Goal: Obtain resource: Download file/media

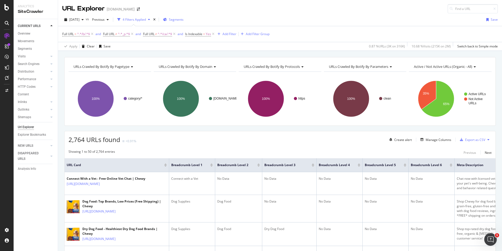
click at [184, 21] on span "Segments" at bounding box center [176, 19] width 15 height 4
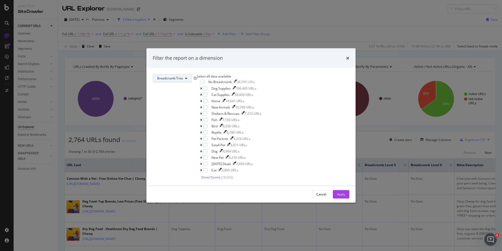
click at [192, 75] on button "Breadcrumb Tree" at bounding box center [172, 78] width 39 height 8
click at [217, 179] on span "Show 15 more" at bounding box center [210, 177] width 19 height 4
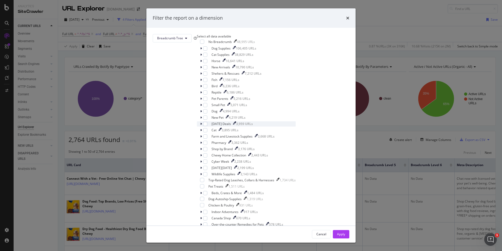
scroll to position [106, 0]
click at [220, 229] on span "Show 15 more" at bounding box center [210, 231] width 19 height 4
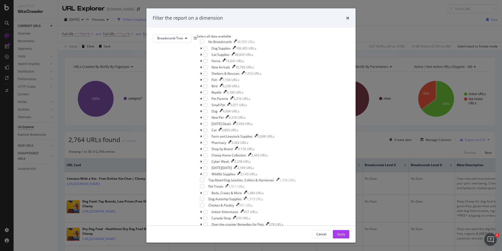
click at [215, 184] on div "Breadcrumb Tree Select all data available No Breadcrumb 48,995 URLs Dog Supplie…" at bounding box center [251, 127] width 209 height 198
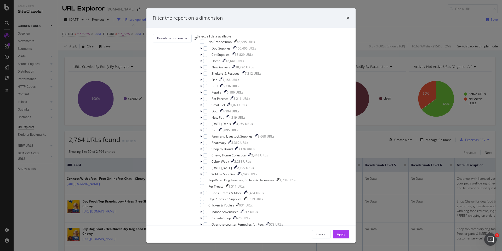
scroll to position [618, 0]
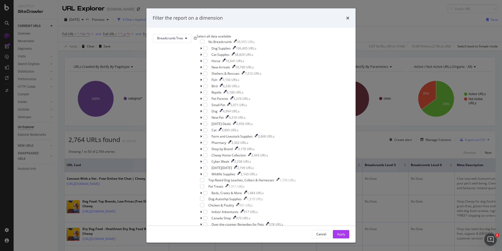
click at [202, 100] on icon "modal" at bounding box center [201, 98] width 2 height 3
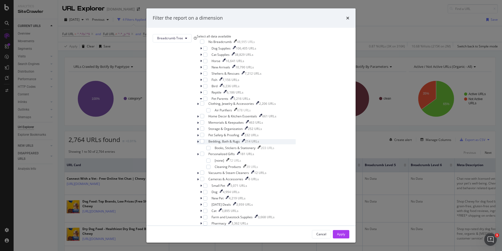
scroll to position [45, 0]
click at [204, 137] on div "modal" at bounding box center [202, 135] width 4 height 4
click at [204, 143] on div "modal" at bounding box center [202, 141] width 4 height 4
click at [204, 131] on div "modal" at bounding box center [202, 128] width 4 height 4
click at [204, 118] on div "modal" at bounding box center [202, 116] width 4 height 4
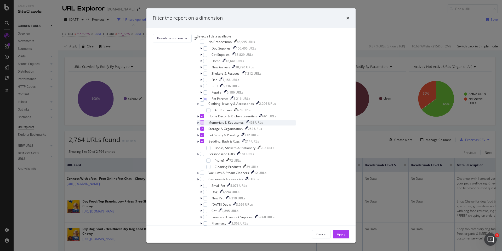
click at [204, 124] on div "modal" at bounding box center [202, 122] width 4 height 4
click at [211, 165] on div "modal" at bounding box center [208, 167] width 4 height 4
click at [204, 170] on div "modal" at bounding box center [202, 172] width 4 height 4
click at [204, 177] on div "modal" at bounding box center [202, 179] width 4 height 4
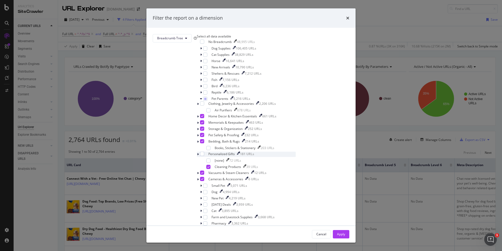
click at [214, 151] on div "Personalized Gifts 181 URLs" at bounding box center [246, 153] width 99 height 5
click at [204, 151] on div "modal" at bounding box center [202, 153] width 4 height 4
click at [211, 146] on div "modal" at bounding box center [208, 148] width 4 height 4
click at [210, 159] on div "modal" at bounding box center [208, 161] width 4 height 4
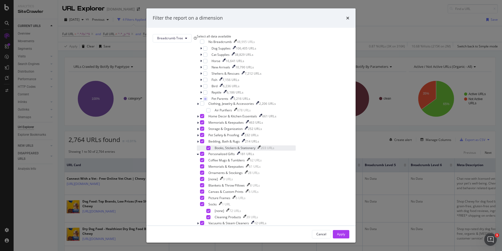
scroll to position [49, 0]
click at [211, 112] on div "modal" at bounding box center [208, 110] width 4 height 4
click at [337, 232] on div "Apply" at bounding box center [341, 234] width 8 height 4
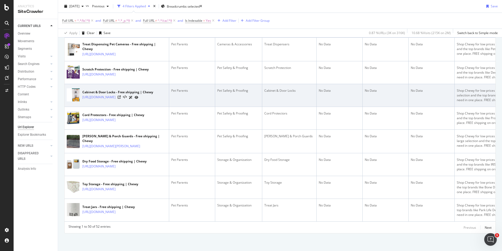
scroll to position [1096, 0]
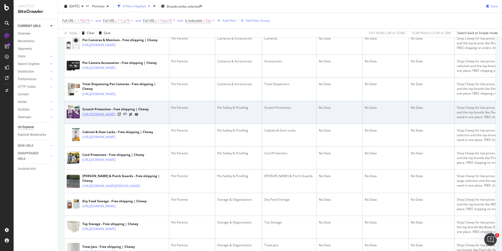
click at [116, 117] on link "[URL][DOMAIN_NAME]" at bounding box center [98, 113] width 33 height 5
click at [121, 116] on icon at bounding box center [119, 114] width 3 height 3
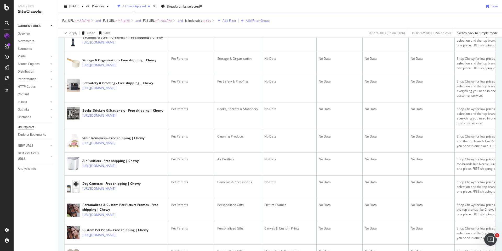
scroll to position [0, 0]
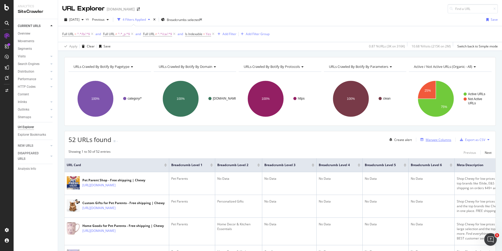
click at [436, 140] on div "Manage Columns" at bounding box center [439, 139] width 26 height 4
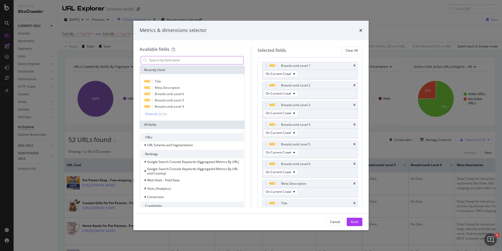
click at [194, 63] on input "modal" at bounding box center [196, 60] width 95 height 8
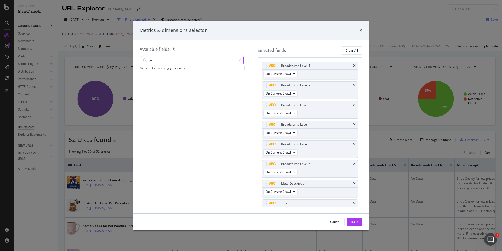
type input "J"
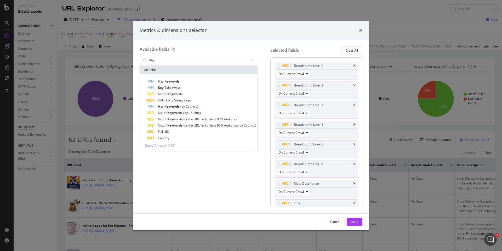
type input "Key"
click at [163, 145] on span "Show 10 more" at bounding box center [154, 145] width 19 height 4
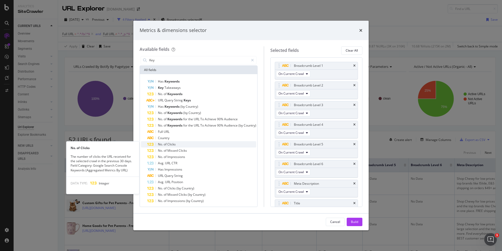
click at [179, 143] on div "No. of Clicks" at bounding box center [201, 144] width 109 height 6
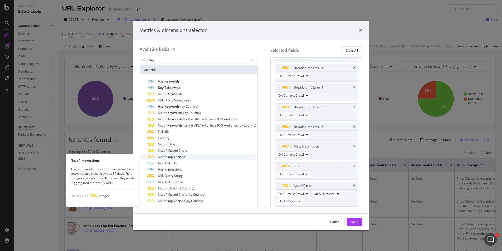
click at [177, 155] on span "Impressions" at bounding box center [176, 156] width 18 height 4
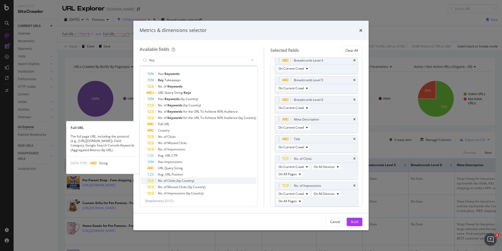
scroll to position [8, 0]
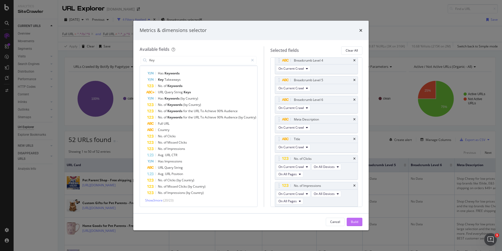
click at [359, 222] on button "Build" at bounding box center [355, 221] width 16 height 8
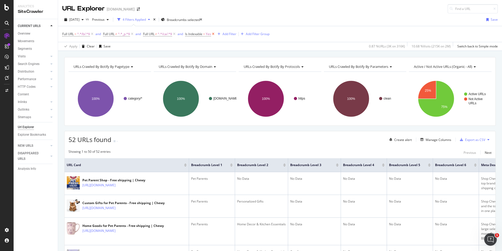
click at [216, 34] on icon at bounding box center [213, 33] width 4 height 5
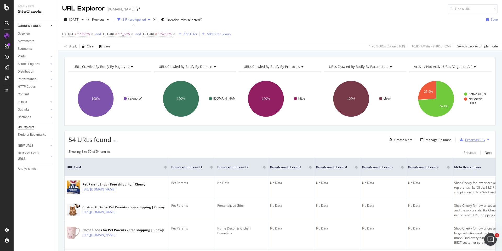
click at [479, 137] on div "Export as CSV" at bounding box center [471, 140] width 27 height 8
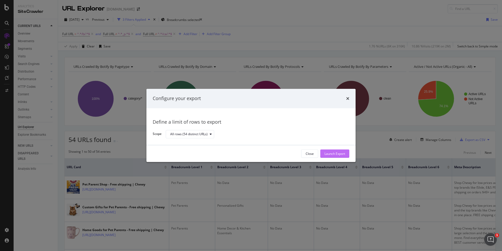
click at [331, 152] on div "Launch Export" at bounding box center [335, 153] width 21 height 4
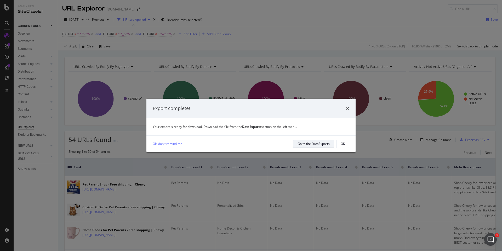
click at [330, 143] on button "Go to the DataExports" at bounding box center [313, 143] width 41 height 8
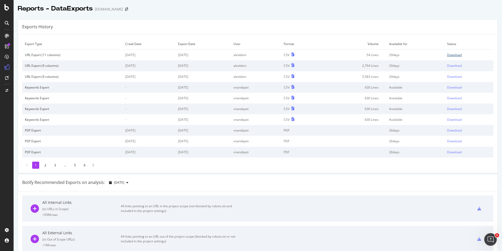
click at [451, 53] on div "Download" at bounding box center [454, 55] width 15 height 4
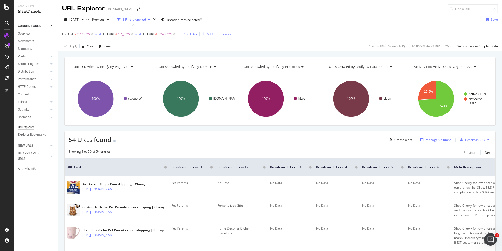
click at [440, 141] on div "Manage Columns" at bounding box center [439, 139] width 26 height 4
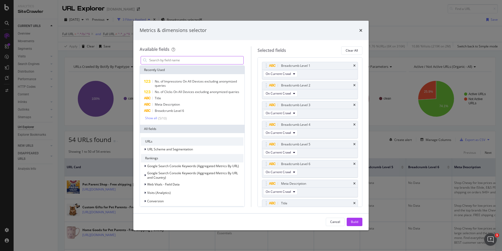
click at [179, 61] on input "modal" at bounding box center [196, 60] width 95 height 8
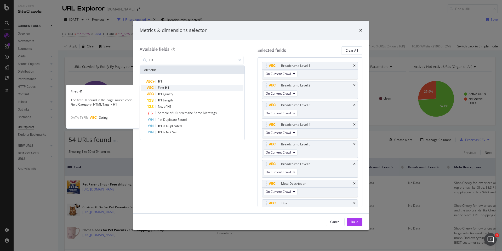
type input "H1"
click at [175, 86] on div "First H1" at bounding box center [195, 88] width 96 height 6
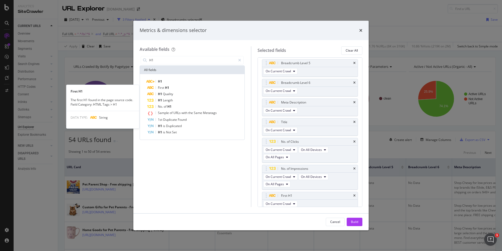
scroll to position [84, 0]
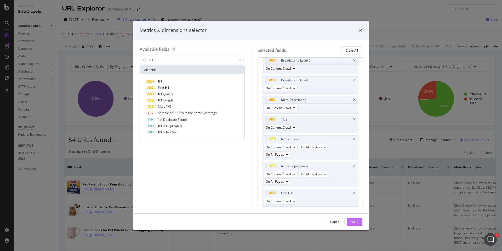
click at [353, 224] on div "Build" at bounding box center [354, 221] width 7 height 4
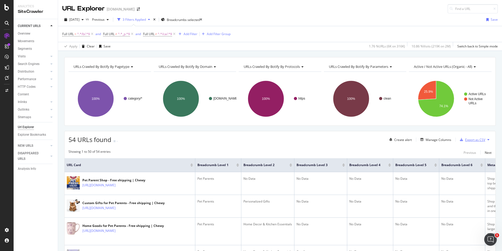
click at [471, 139] on div "Export as CSV" at bounding box center [475, 139] width 20 height 4
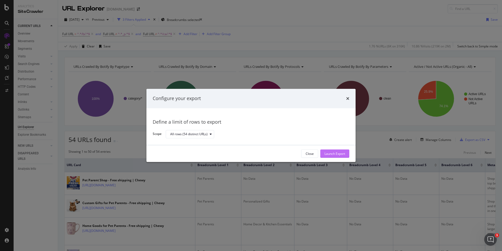
click at [338, 152] on div "Launch Export" at bounding box center [335, 153] width 21 height 4
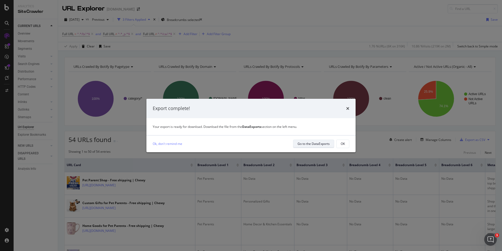
click at [305, 146] on div "Go to the DataExports" at bounding box center [314, 143] width 32 height 7
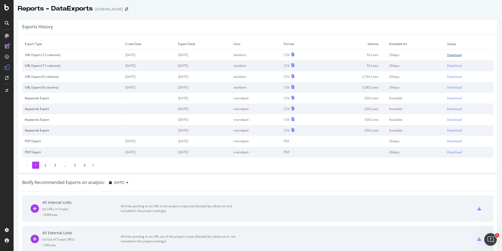
click at [455, 57] on div "Download" at bounding box center [454, 55] width 15 height 4
